Goal: Transaction & Acquisition: Purchase product/service

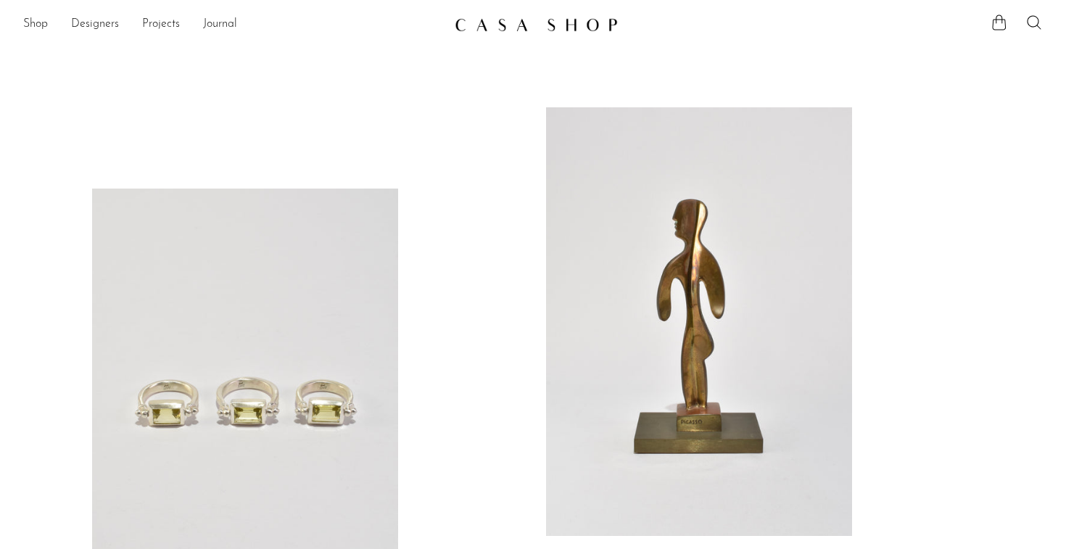
click at [309, 285] on link at bounding box center [245, 402] width 306 height 428
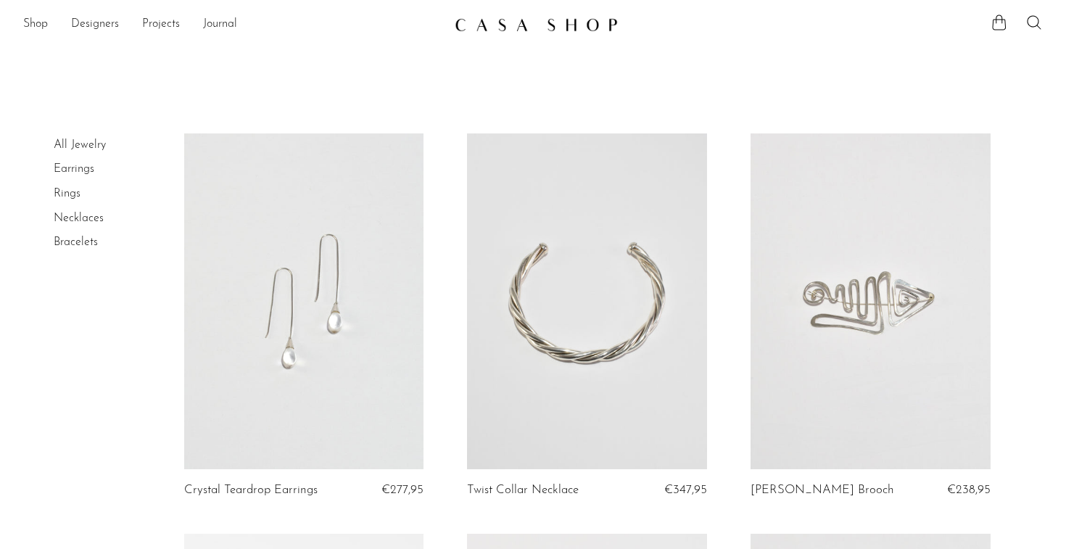
click at [400, 265] on link at bounding box center [304, 301] width 240 height 336
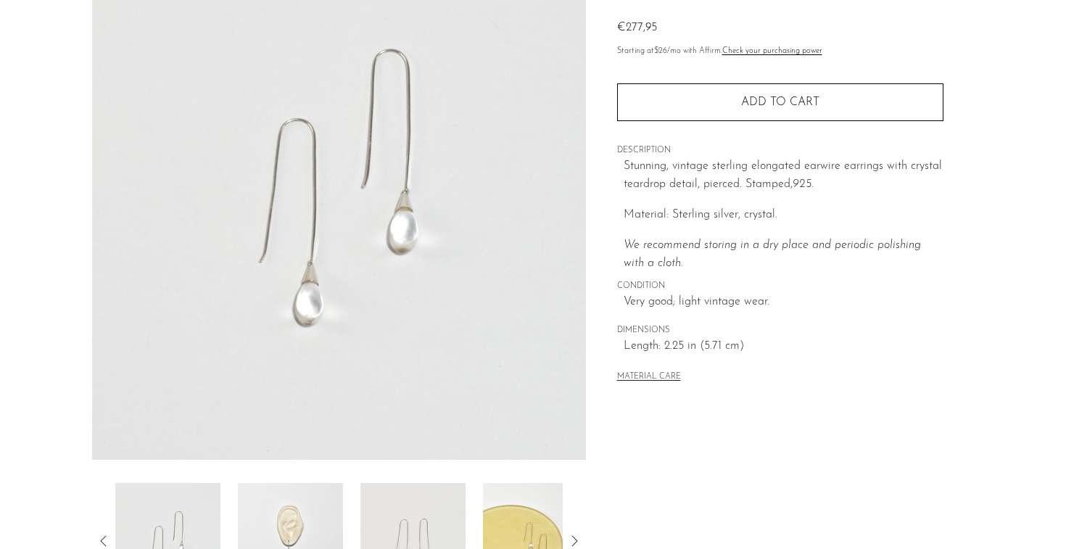
scroll to position [150, 0]
click at [317, 499] on img at bounding box center [290, 542] width 105 height 116
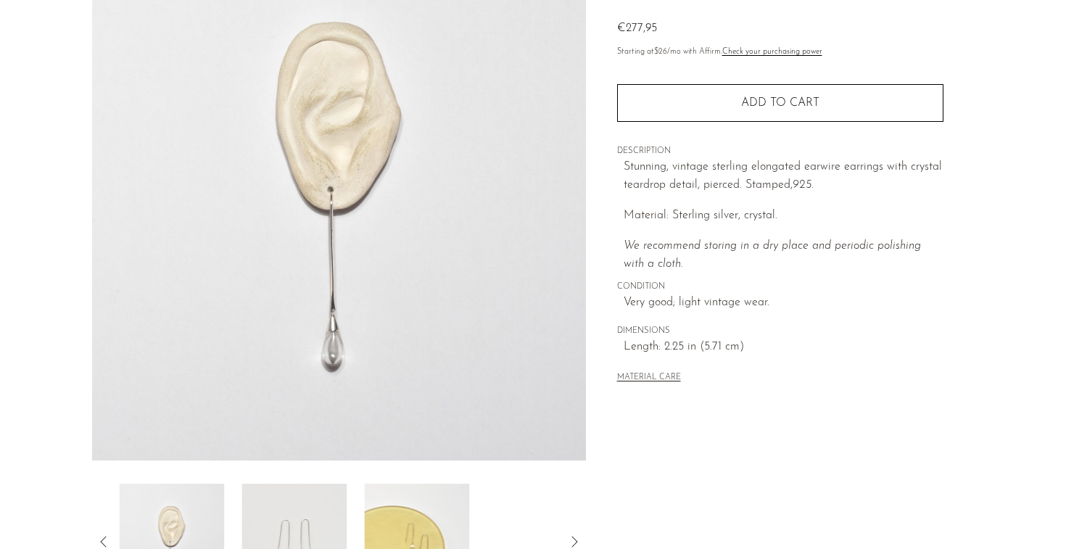
click at [389, 517] on img at bounding box center [416, 542] width 105 height 116
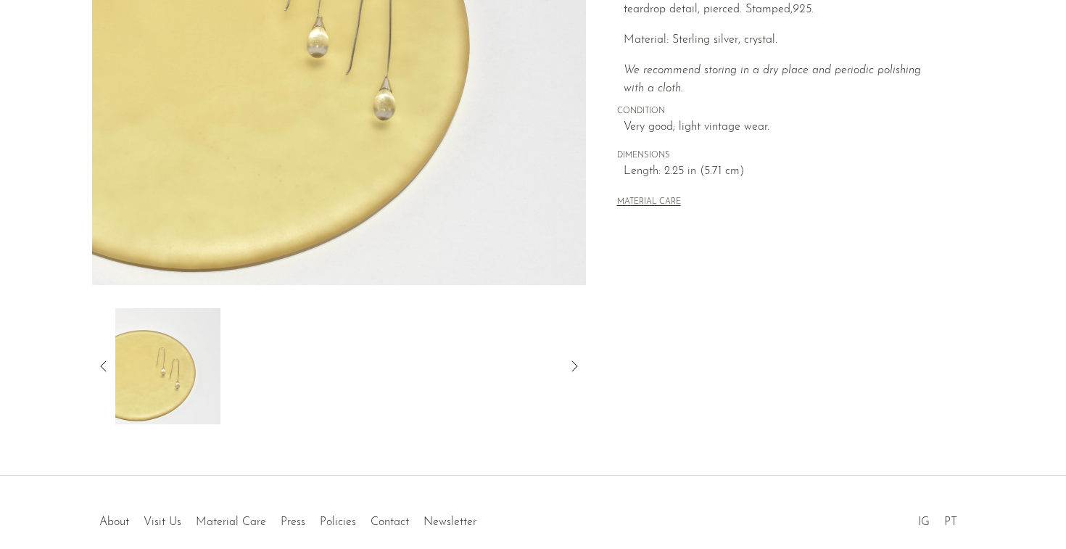
scroll to position [332, 0]
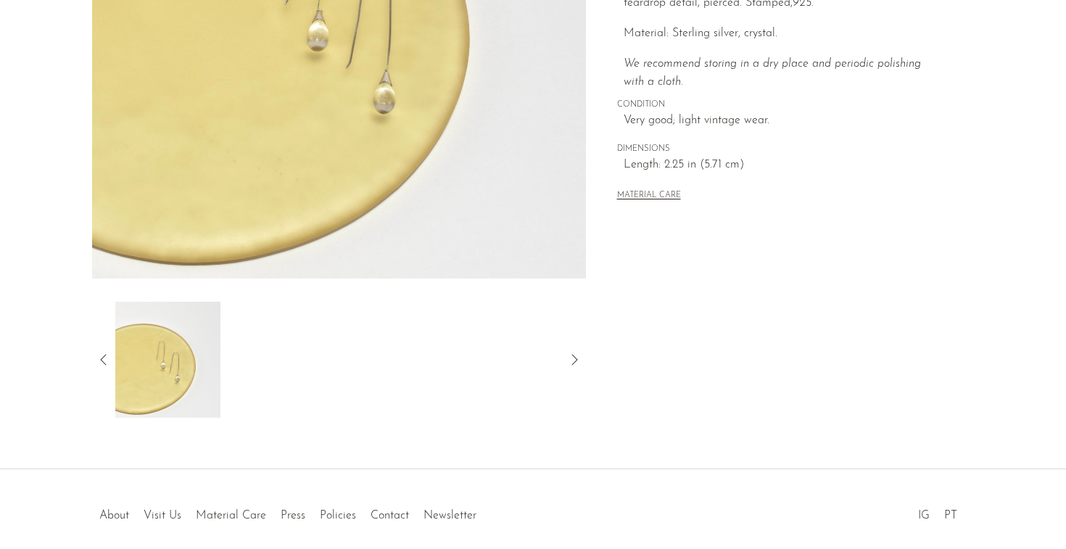
click at [104, 361] on icon at bounding box center [103, 359] width 17 height 17
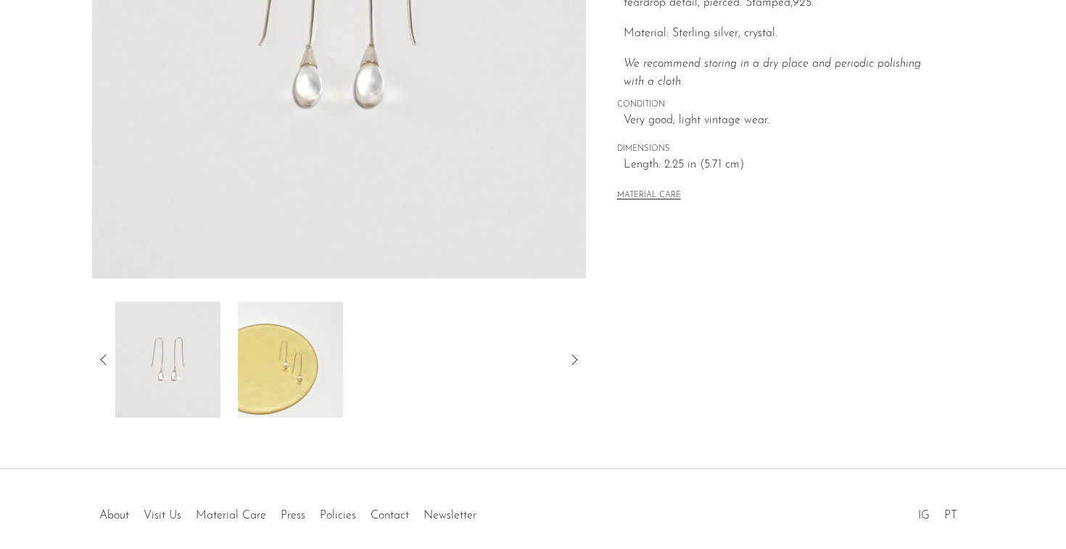
click at [104, 361] on icon at bounding box center [103, 359] width 17 height 17
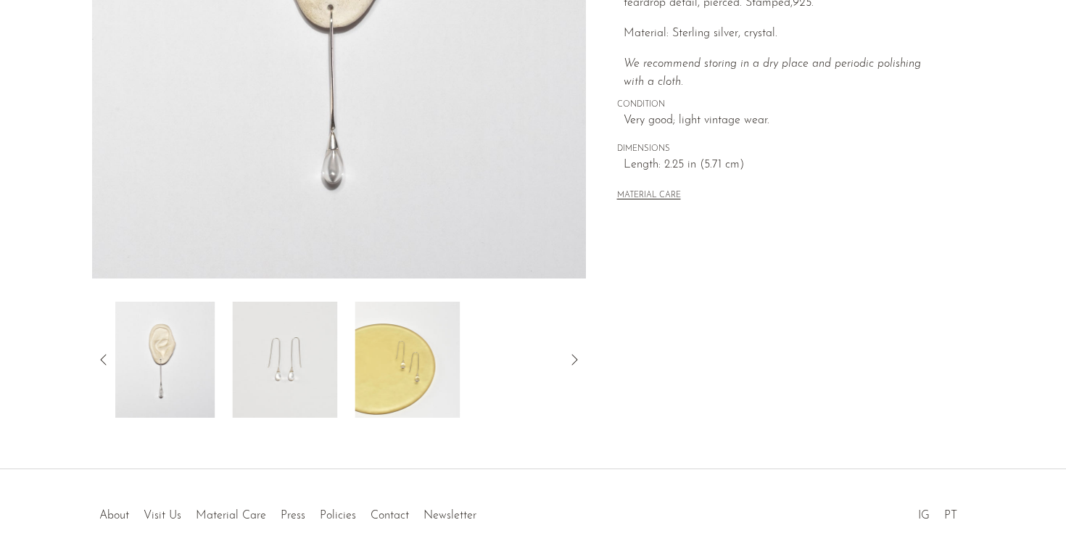
click at [104, 361] on icon at bounding box center [103, 359] width 17 height 17
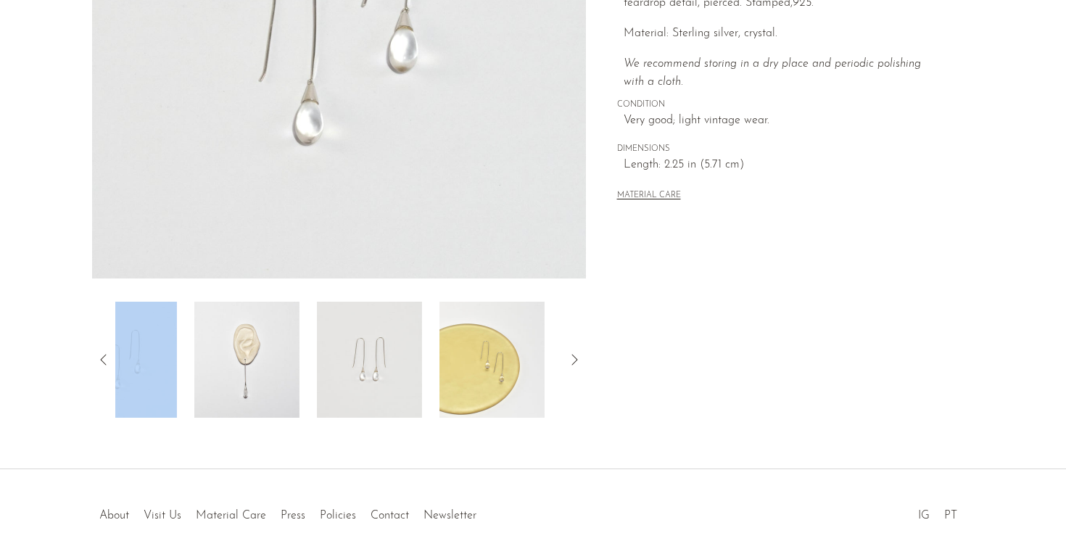
click at [104, 361] on icon at bounding box center [103, 359] width 17 height 17
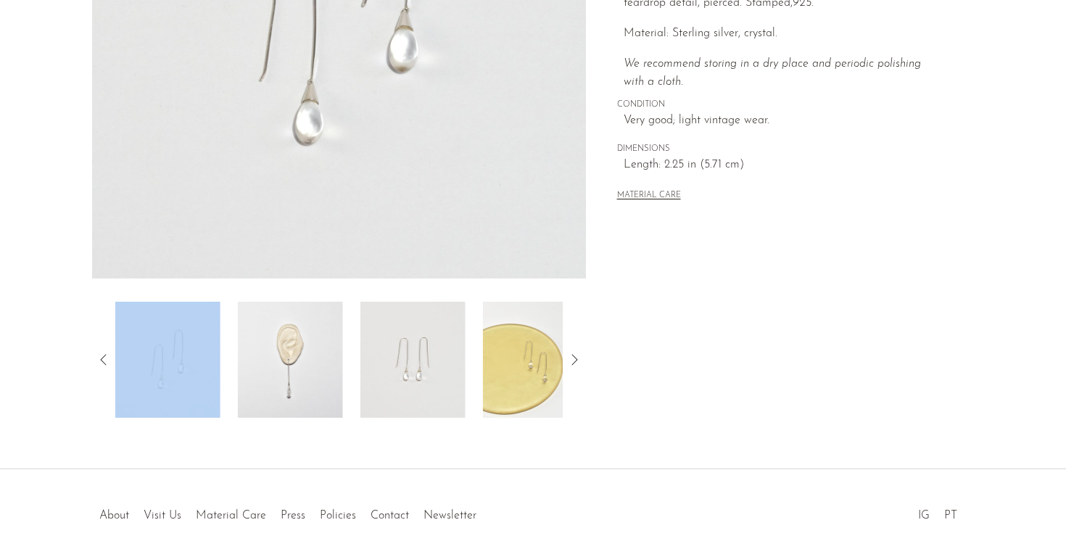
click at [104, 361] on icon at bounding box center [103, 359] width 17 height 17
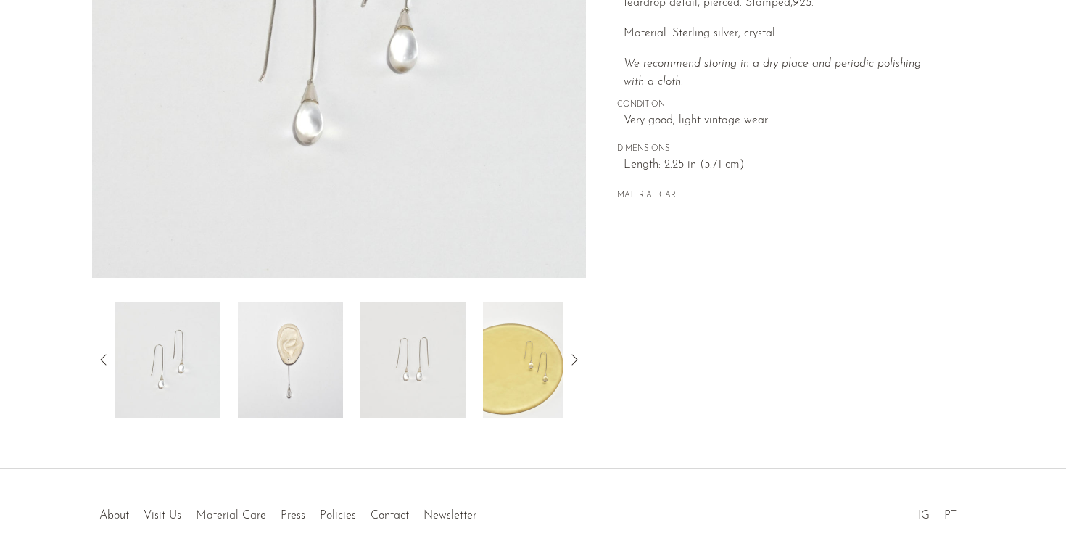
click at [104, 361] on icon at bounding box center [103, 359] width 17 height 17
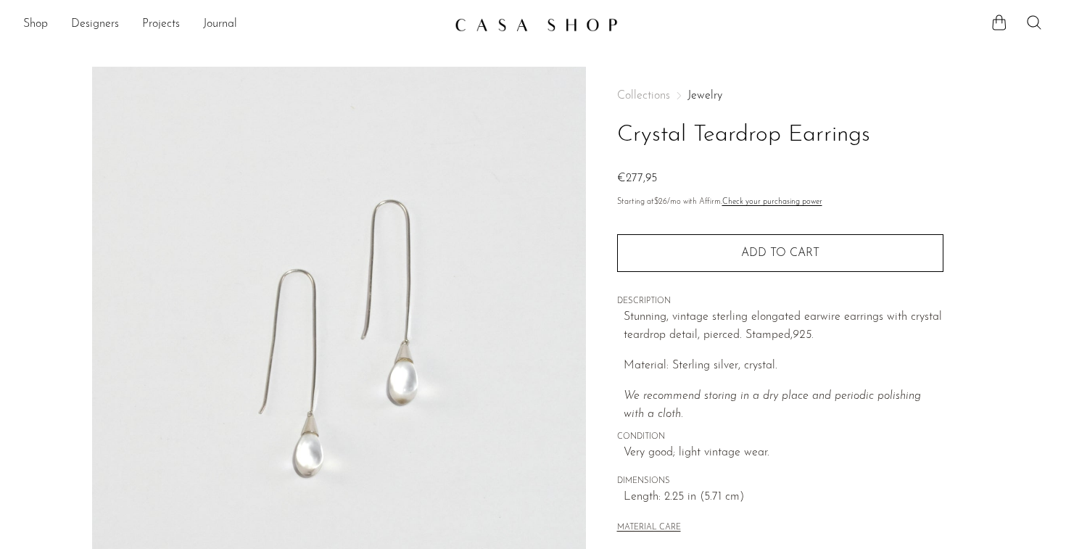
scroll to position [0, 0]
